Goal: Task Accomplishment & Management: Manage account settings

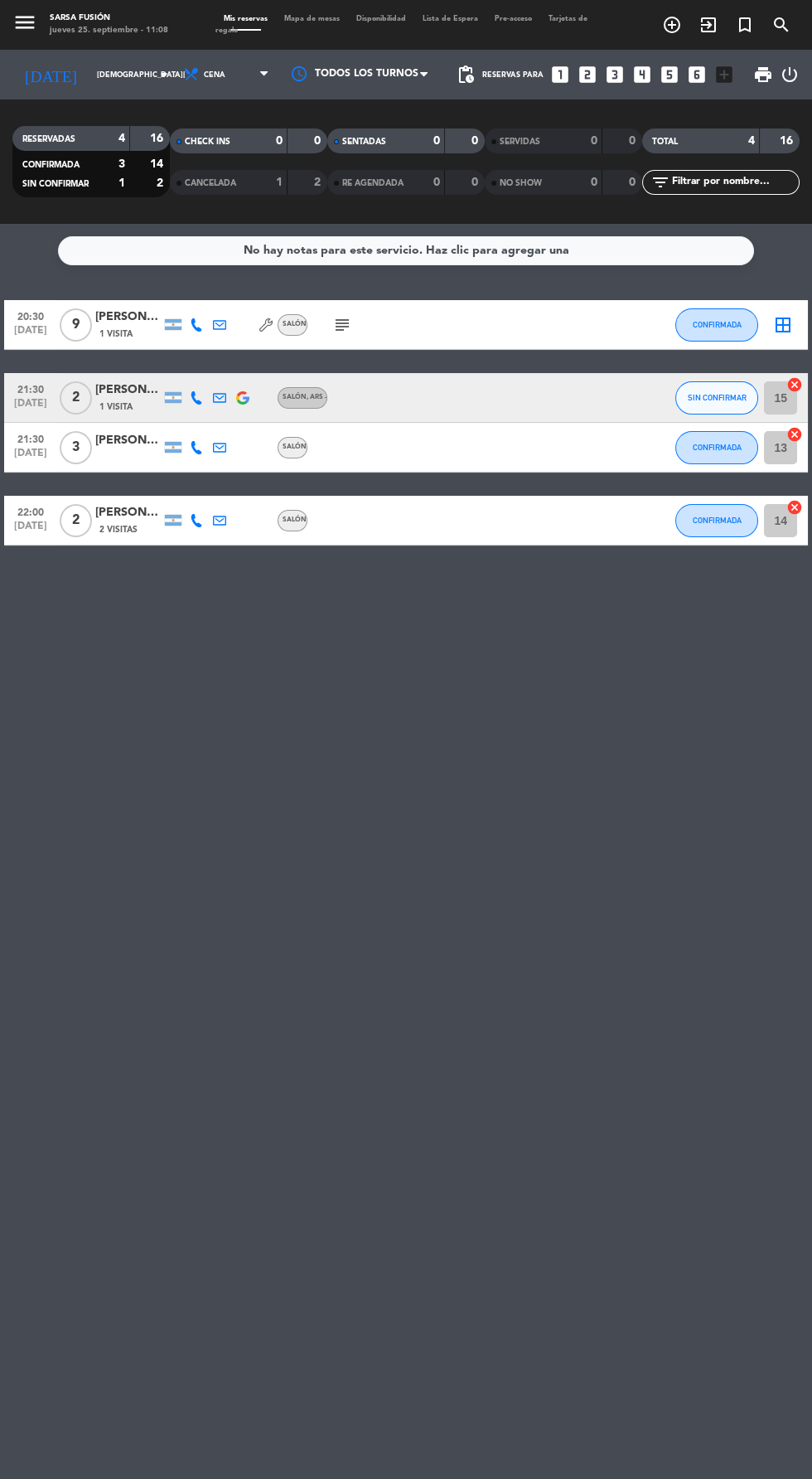
click at [314, 18] on span "Mapa de mesas" at bounding box center [312, 18] width 72 height 8
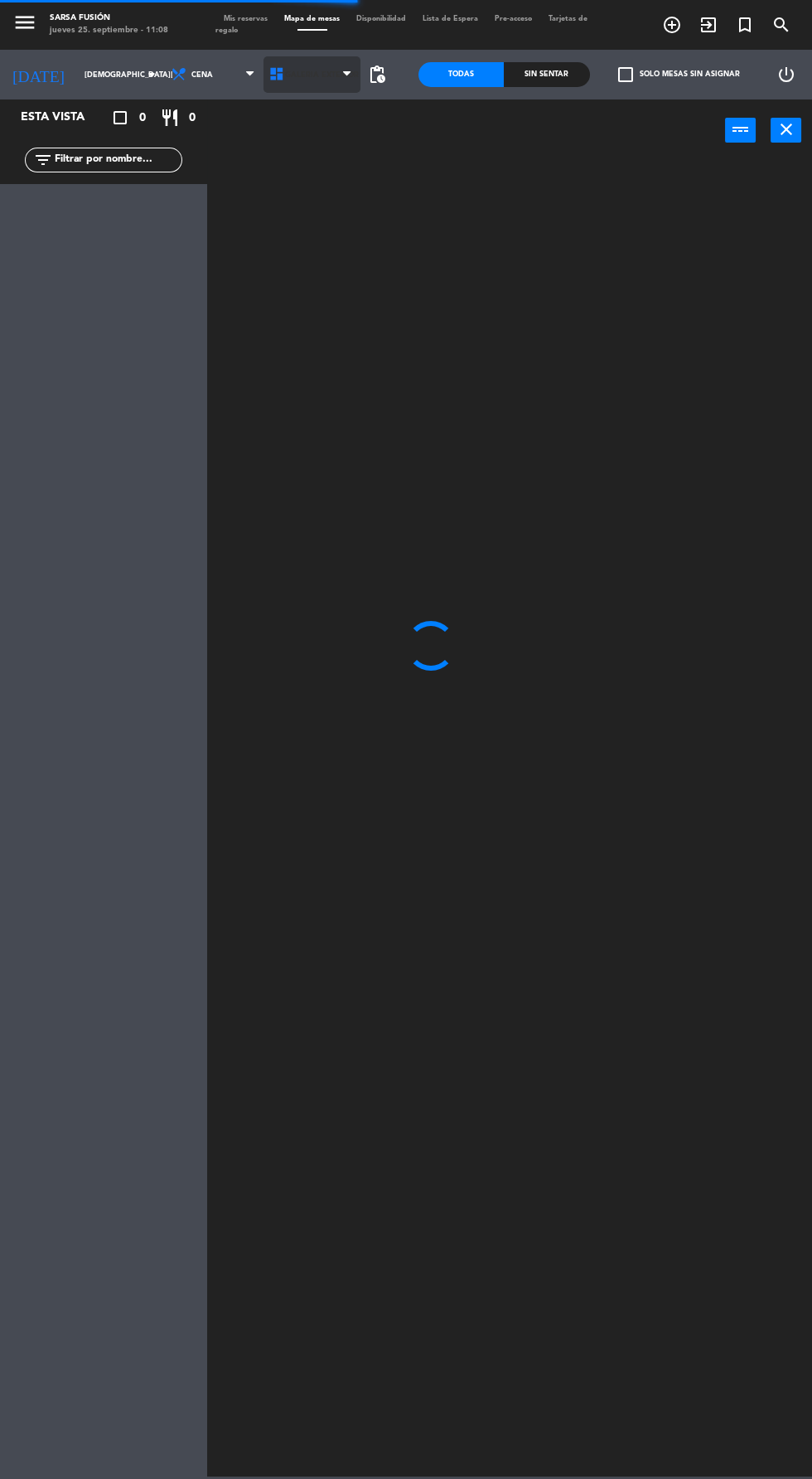
click at [321, 74] on span "Galeria Exterior" at bounding box center [321, 75] width 74 height 9
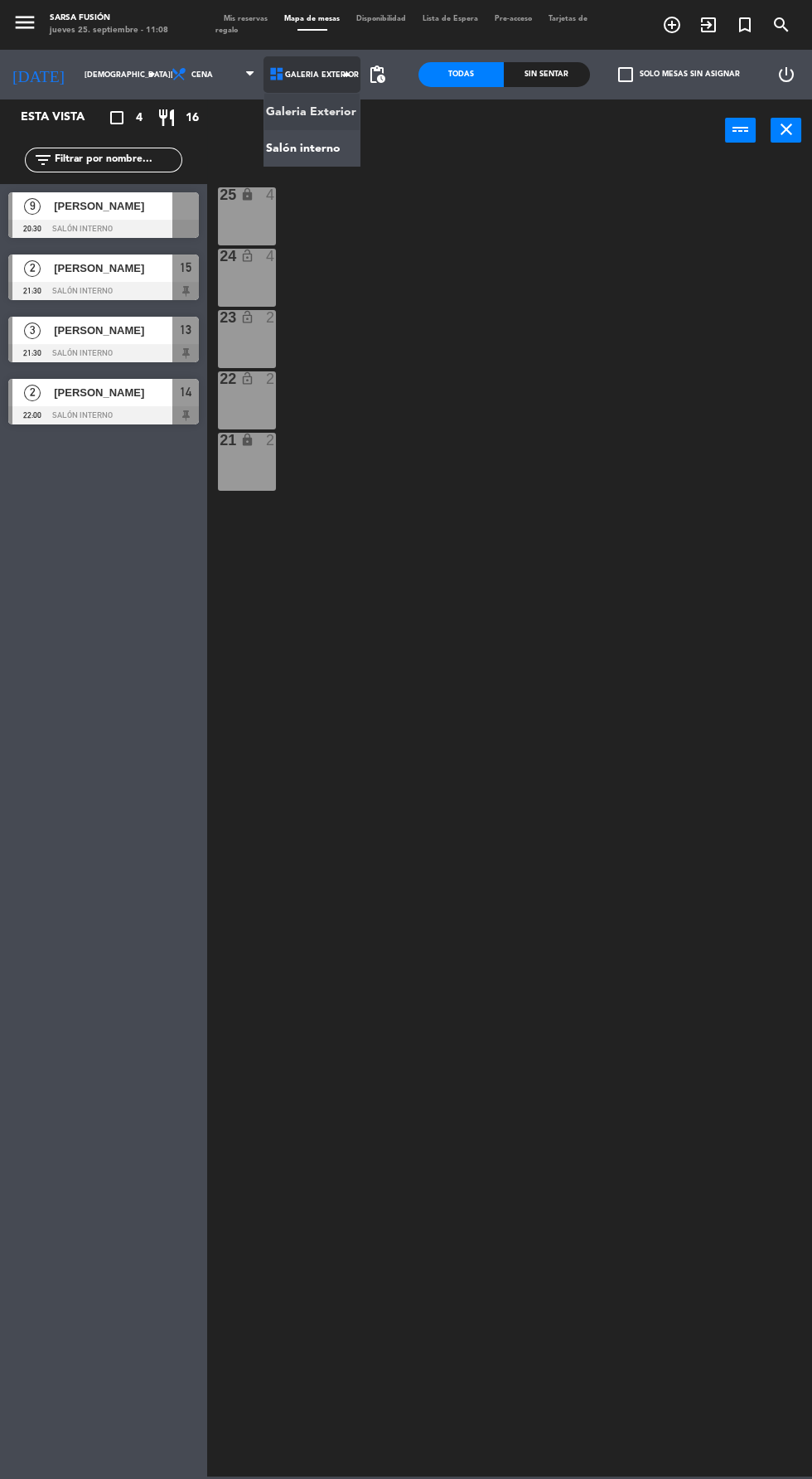
click at [332, 163] on ng-component "menu Sarsa Fusión [DATE] 25. septiembre - 11:08 Mis reservas Mapa de mesas Disp…" at bounding box center [406, 738] width 812 height 1476
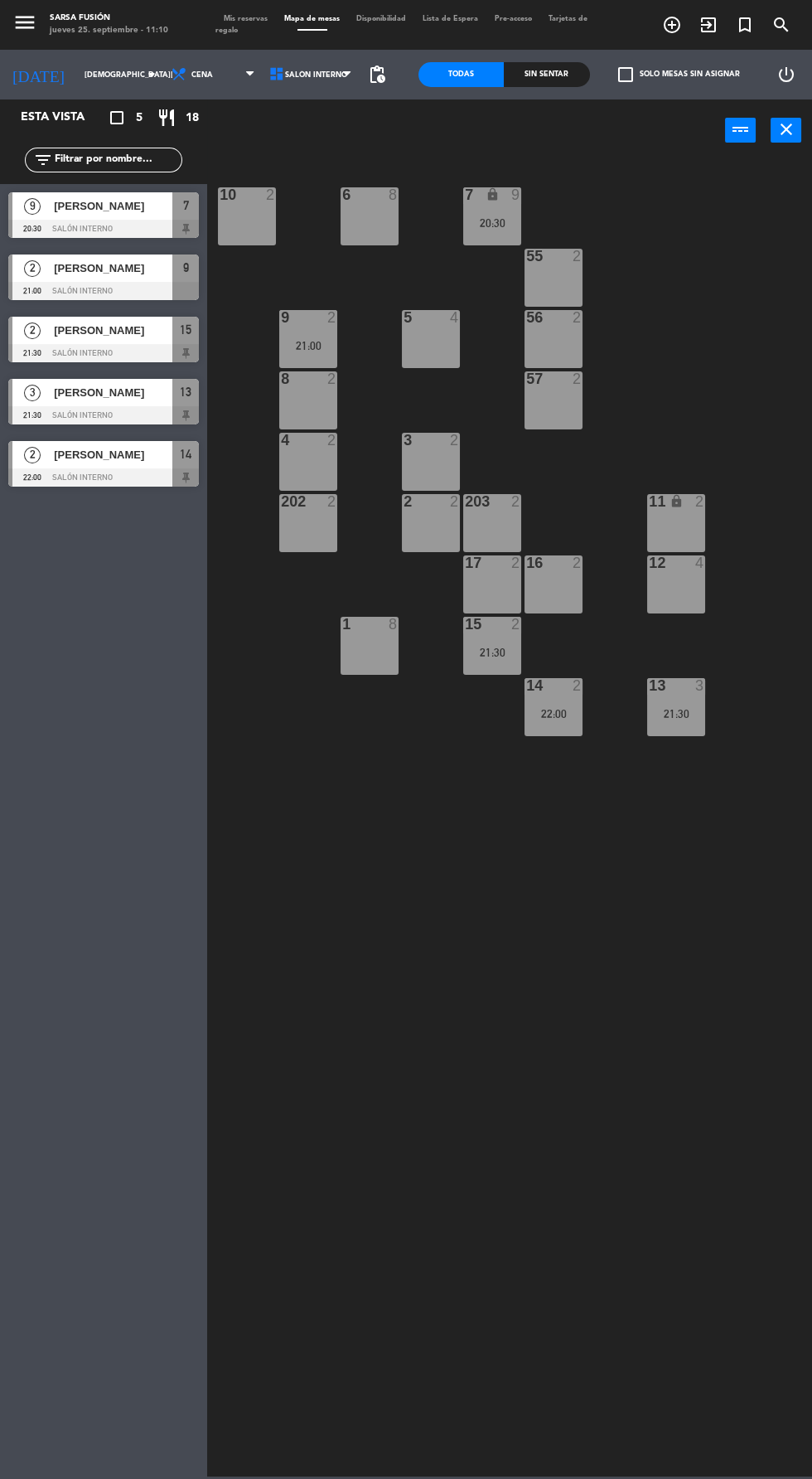
click at [250, 18] on span "Mis reservas" at bounding box center [246, 18] width 61 height 8
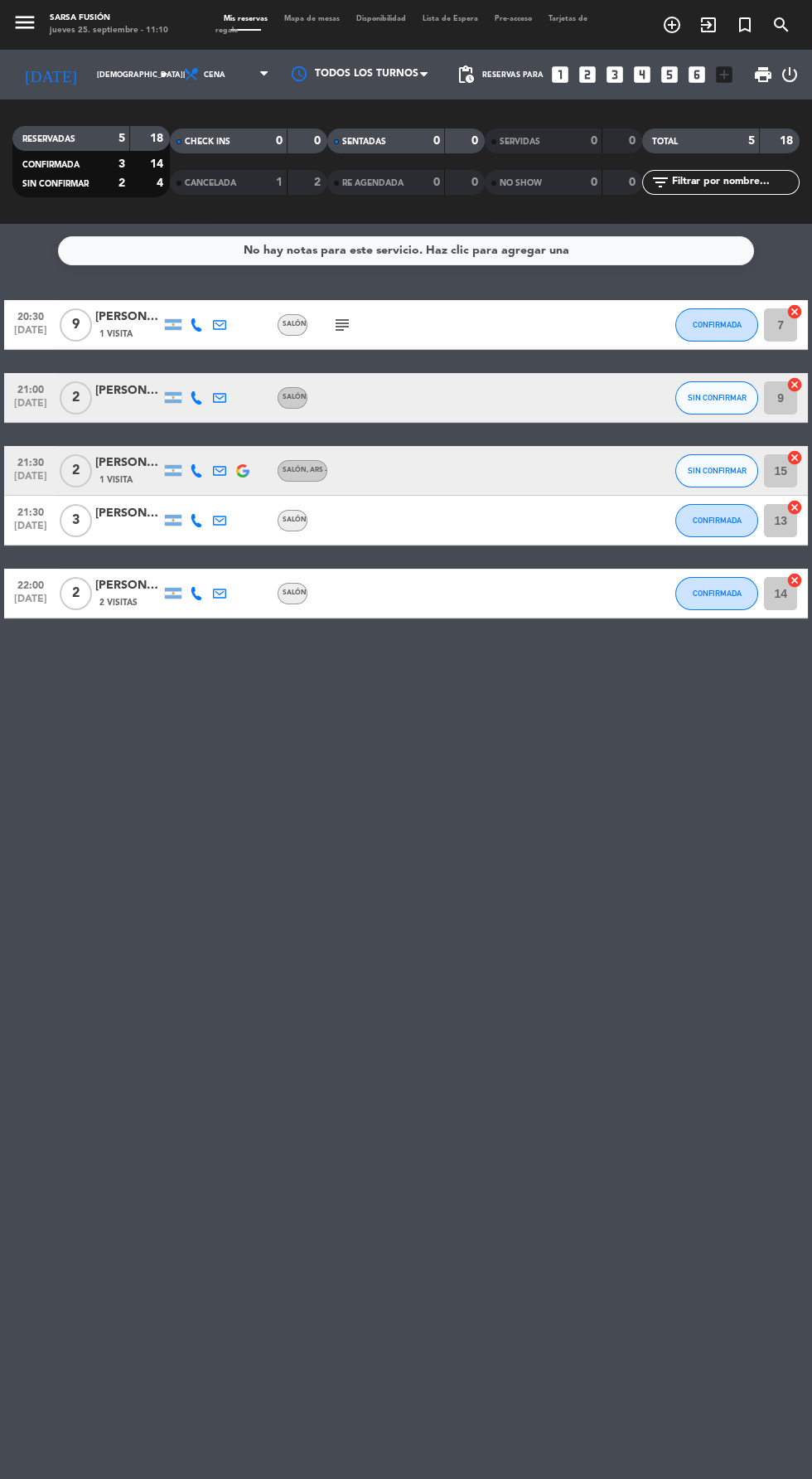
click at [195, 397] on icon at bounding box center [196, 397] width 13 height 13
click at [231, 371] on span at bounding box center [237, 371] width 13 height 13
click at [108, 387] on div "[PERSON_NAME]" at bounding box center [129, 391] width 66 height 19
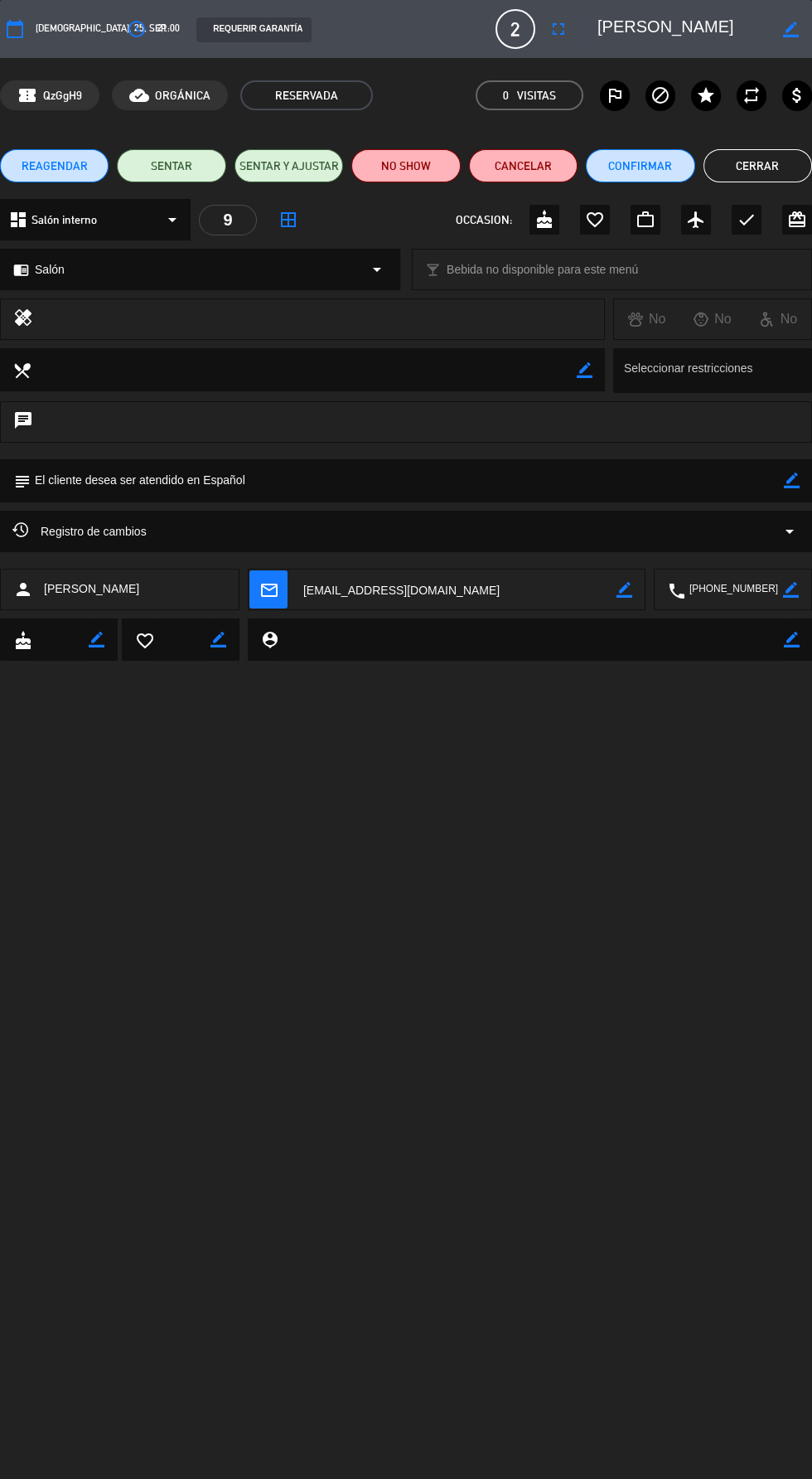
click at [751, 155] on button "Cerrar" at bounding box center [757, 166] width 109 height 33
